Goal: Complete application form: Complete application form

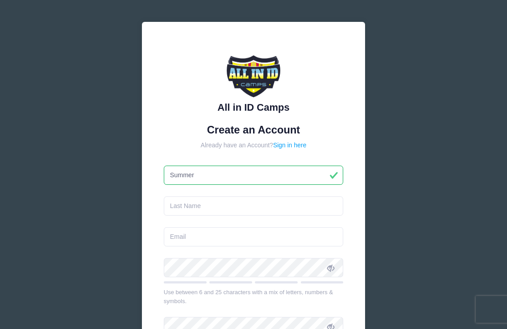
type input "Summer"
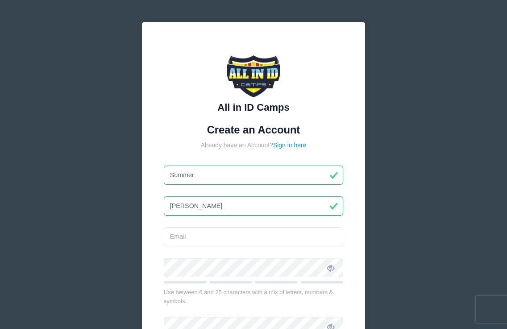
type input "[PERSON_NAME]"
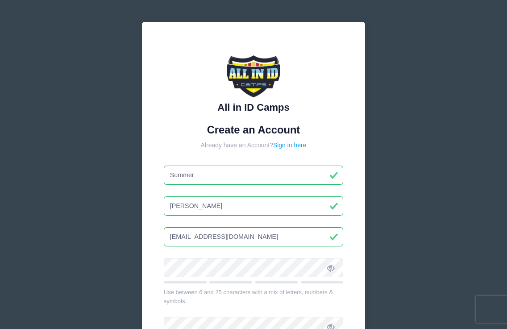
type input "[EMAIL_ADDRESS][DOMAIN_NAME]"
click at [194, 277] on div at bounding box center [254, 270] width 180 height 25
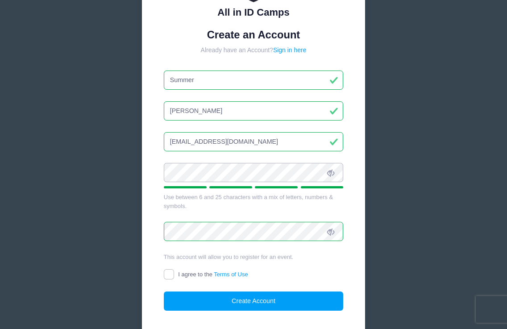
scroll to position [95, 0]
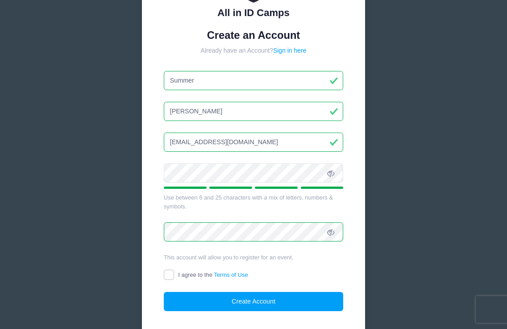
click at [170, 270] on input "I agree to the Terms of Use" at bounding box center [169, 275] width 10 height 10
checkbox input "true"
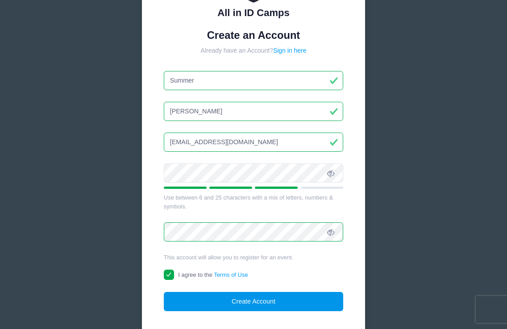
click at [231, 299] on button "Create Account" at bounding box center [254, 301] width 180 height 19
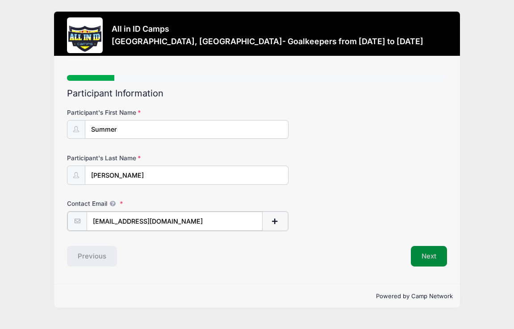
type input "[EMAIL_ADDRESS][DOMAIN_NAME]"
click at [430, 251] on button "Next" at bounding box center [429, 255] width 36 height 21
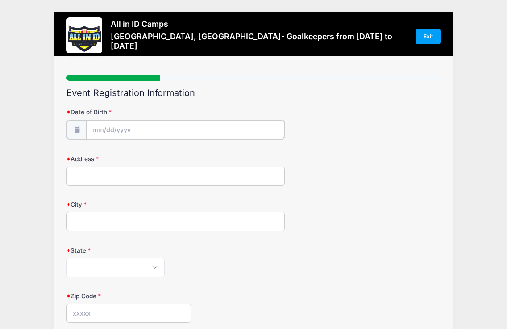
click at [178, 129] on input "Date of Birth" at bounding box center [185, 129] width 198 height 19
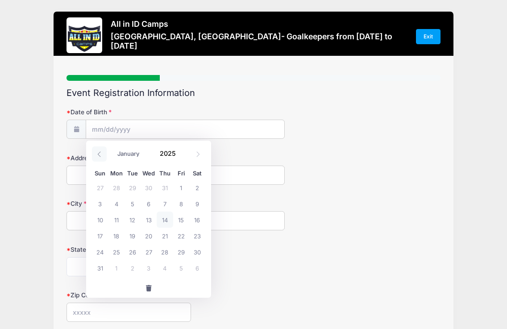
click at [96, 150] on span at bounding box center [99, 153] width 15 height 15
select select "6"
click at [145, 254] on span "30" at bounding box center [149, 252] width 16 height 16
type input "07/30/2025"
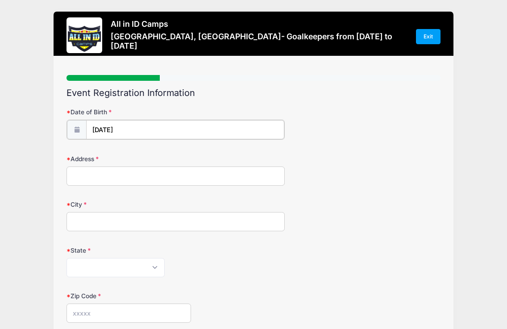
click at [149, 133] on input "07/30/2025" at bounding box center [185, 129] width 198 height 19
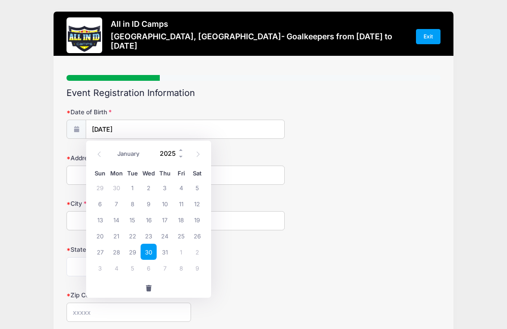
click at [169, 155] on input "2025" at bounding box center [169, 153] width 29 height 13
click at [181, 156] on span at bounding box center [181, 157] width 6 height 7
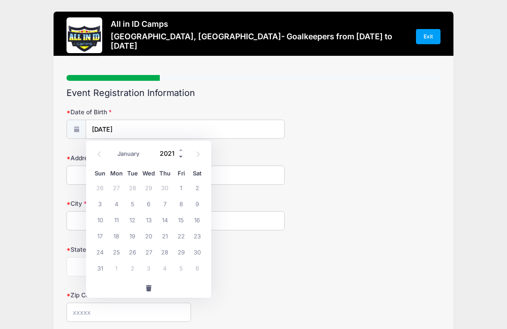
click at [181, 156] on span at bounding box center [181, 157] width 6 height 7
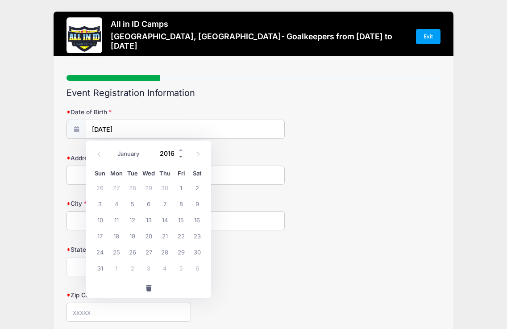
click at [181, 156] on span at bounding box center [181, 157] width 6 height 7
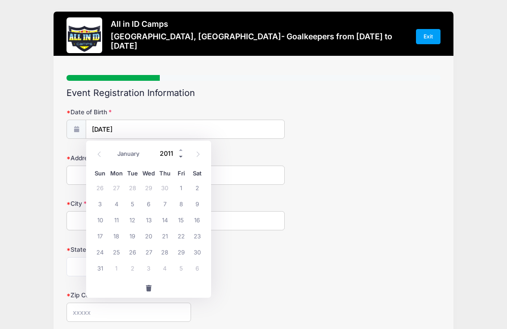
click at [181, 156] on span at bounding box center [181, 157] width 6 height 7
click at [178, 145] on div "January February March April May June July August September October November De…" at bounding box center [148, 151] width 85 height 15
click at [178, 149] on span at bounding box center [181, 150] width 6 height 7
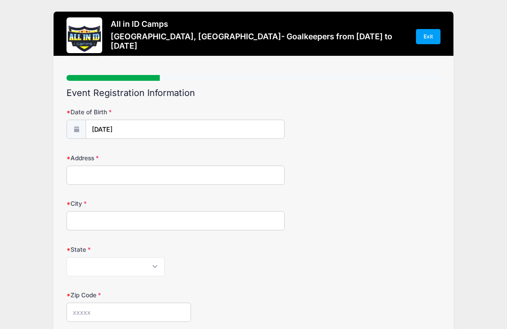
click at [266, 257] on div "State Alabama Alaska American Samoa Arizona Arkansas Armed Forces Africa Armed …" at bounding box center [254, 260] width 374 height 31
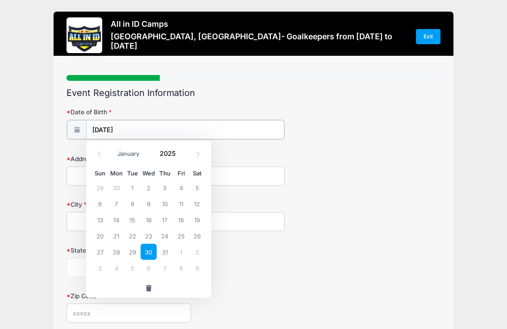
click at [147, 132] on input "07/30/2025" at bounding box center [185, 129] width 198 height 19
click at [182, 156] on span at bounding box center [181, 157] width 6 height 7
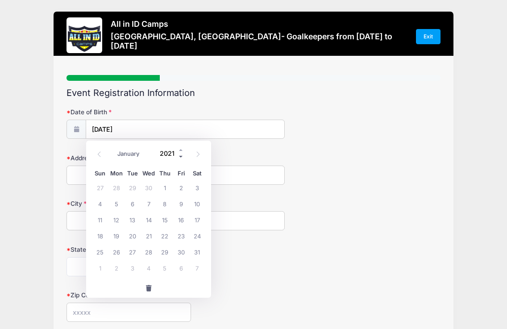
click at [182, 156] on span at bounding box center [181, 157] width 6 height 7
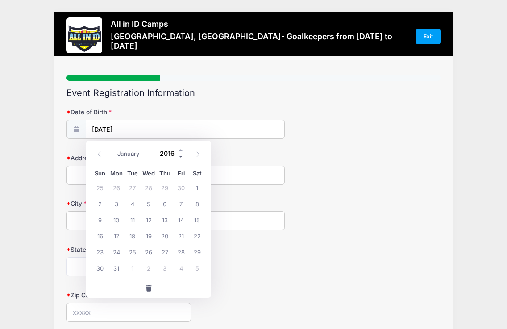
click at [182, 156] on span at bounding box center [181, 157] width 6 height 7
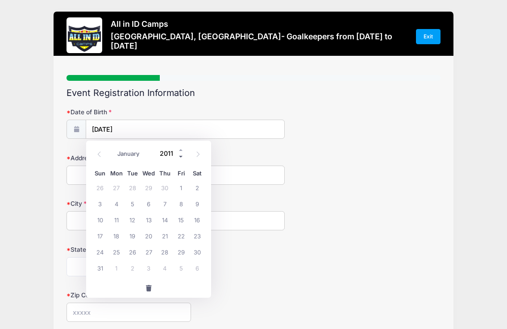
click at [182, 156] on span at bounding box center [181, 157] width 6 height 7
type input "2009"
click at [171, 151] on input "2009" at bounding box center [169, 153] width 29 height 13
click at [170, 251] on span "30" at bounding box center [165, 252] width 16 height 16
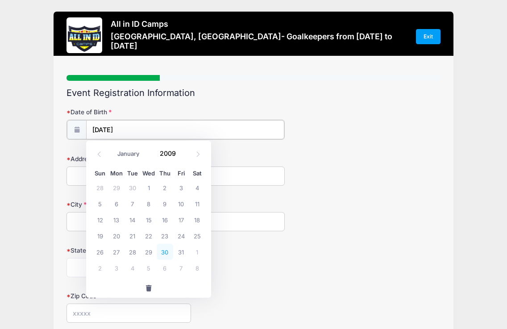
type input "07/30/2009"
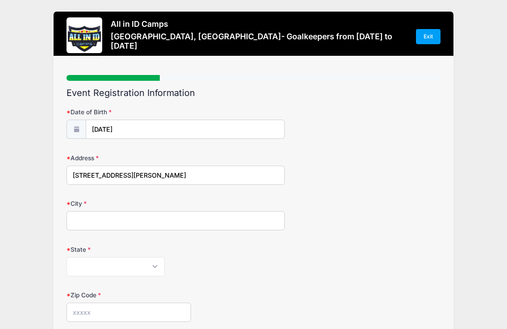
type input "16229 thompson road"
type input "mint hill"
select select "NC"
type input "1"
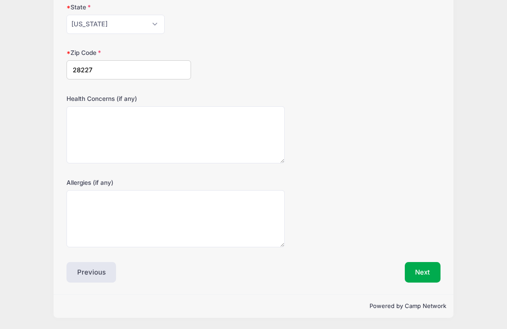
type input "28227"
click at [434, 276] on button "Next" at bounding box center [423, 272] width 36 height 21
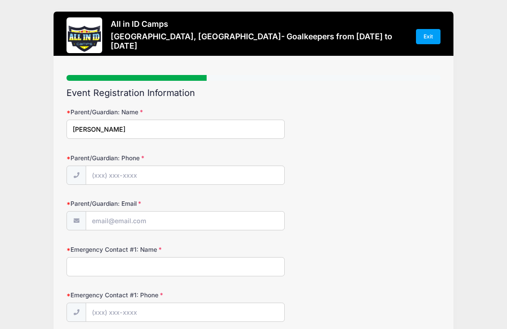
type input "michelle melton"
type input "(980) 721-7824"
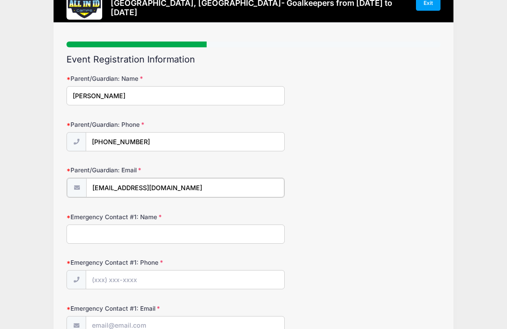
scroll to position [33, 0]
type input "redbyrd10@aol.com"
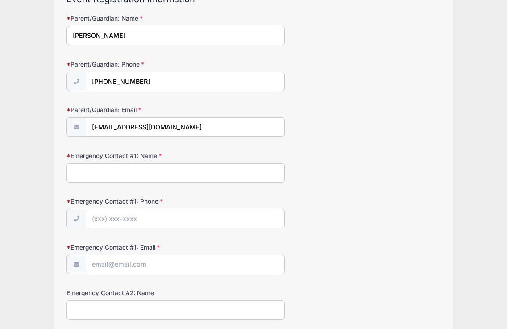
scroll to position [84, 0]
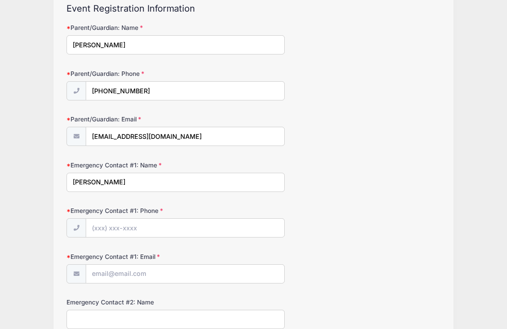
type input "roger melton"
click at [121, 232] on input "Emergency Contact #1: Phone" at bounding box center [185, 228] width 198 height 19
type input "(8"
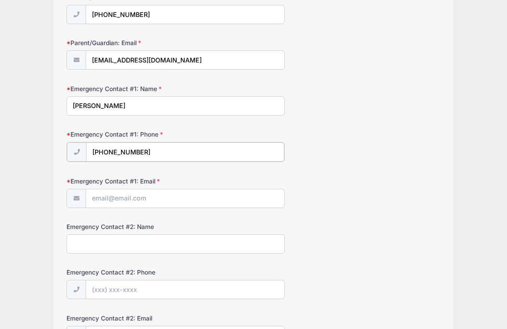
scroll to position [175, 0]
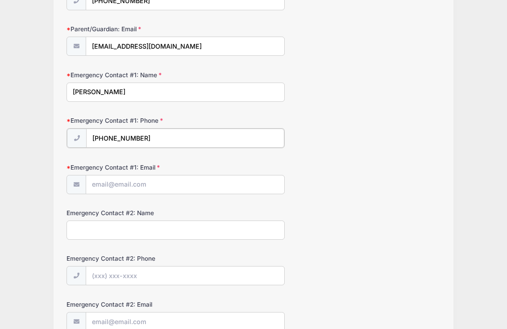
type input "(980) 721-7823"
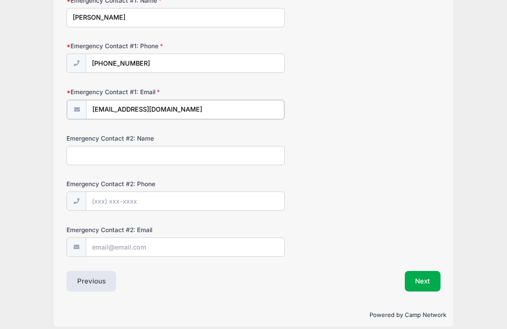
scroll to position [250, 0]
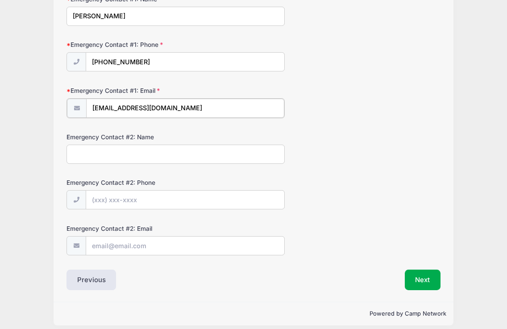
type input "team2ent@aol.com"
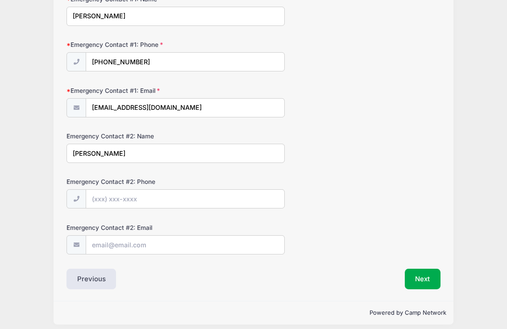
type input "michelle melton"
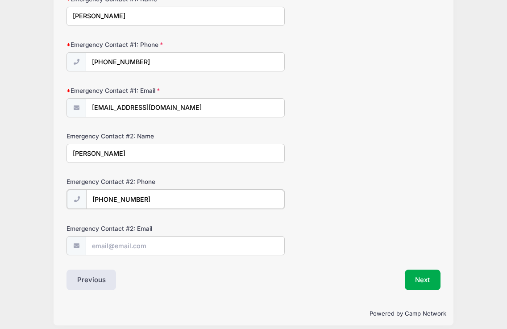
type input "(980) 721-7824"
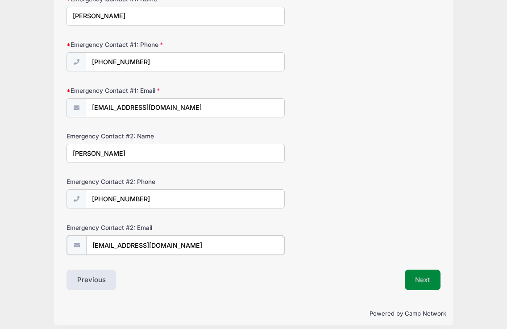
type input "redbyrd10@aol.com"
click at [420, 281] on button "Next" at bounding box center [423, 279] width 36 height 21
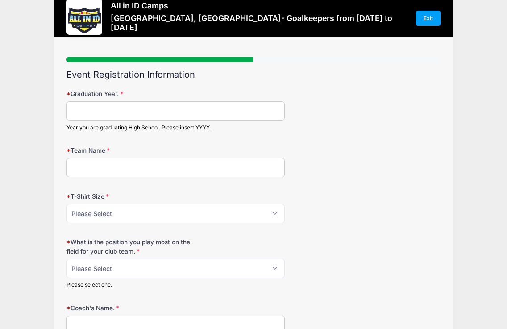
scroll to position [20, 0]
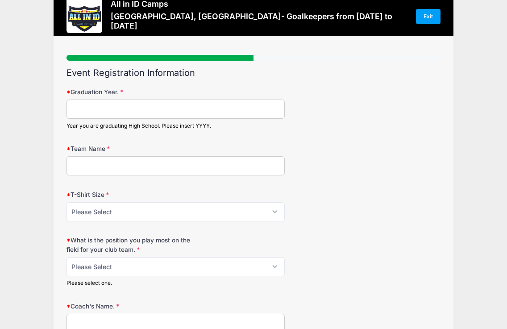
click at [250, 115] on input "Graduation Year." at bounding box center [176, 109] width 218 height 19
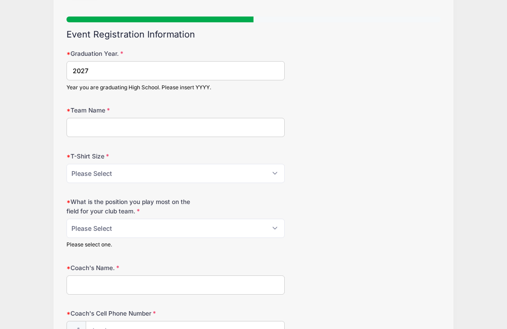
scroll to position [58, 0]
type input "2027"
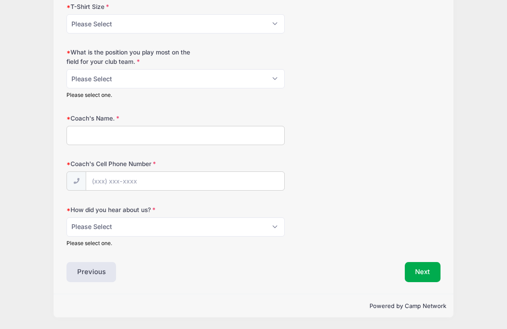
scroll to position [209, 0]
select select "Other"
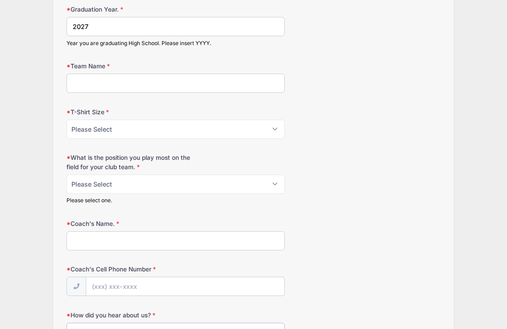
scroll to position [104, 0]
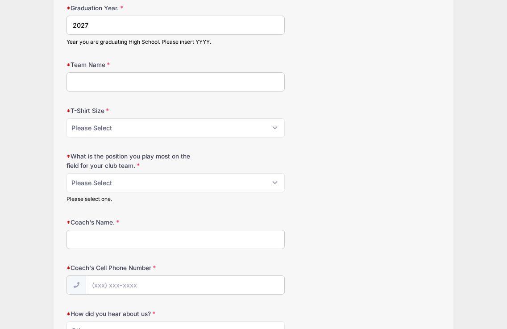
click at [197, 96] on form "Graduation Year. 2027 Year you are graduating High School. Please insert YYYY. …" at bounding box center [254, 178] width 374 height 348
click at [188, 87] on input "Team Name" at bounding box center [176, 81] width 218 height 19
type input "c"
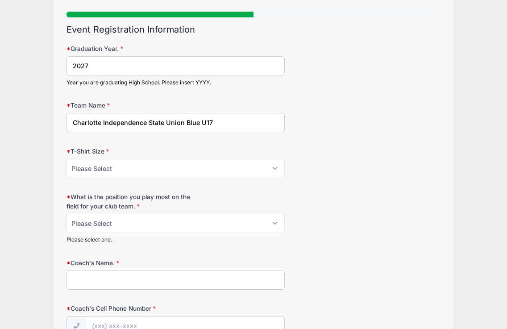
scroll to position [91, 0]
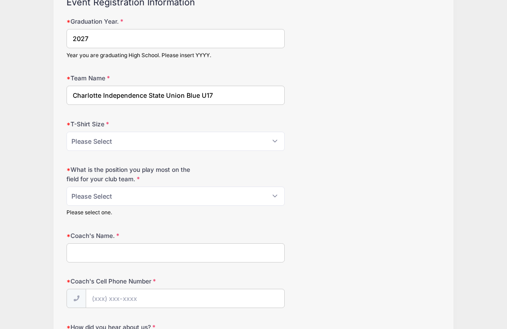
type input "Charlotte Independence State Union Blue U17"
select select "AS"
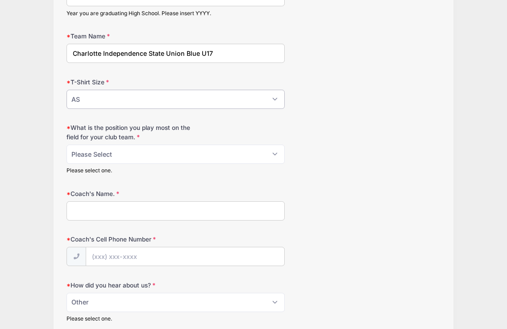
scroll to position [134, 0]
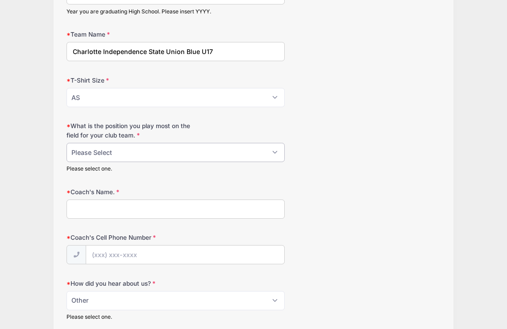
select select "1-GK"
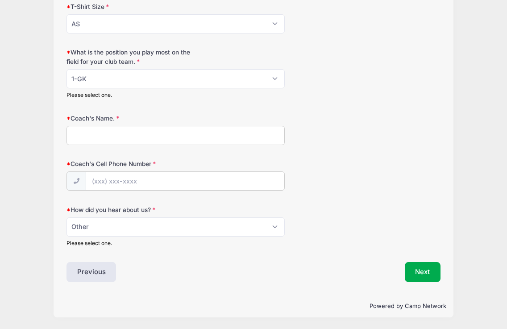
scroll to position [209, 0]
